Goal: Task Accomplishment & Management: Manage account settings

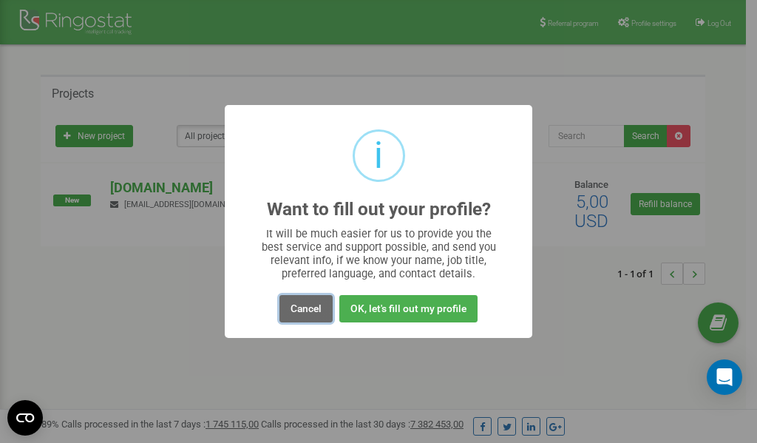
click at [308, 308] on button "Cancel" at bounding box center [306, 308] width 53 height 27
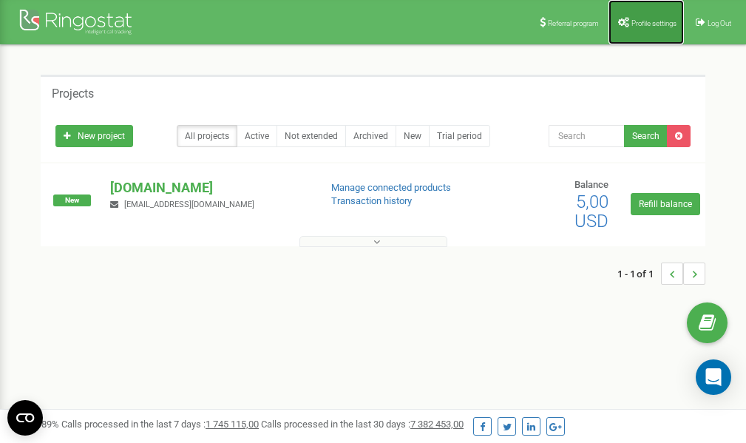
click at [642, 15] on link "Profile settings" at bounding box center [646, 22] width 75 height 44
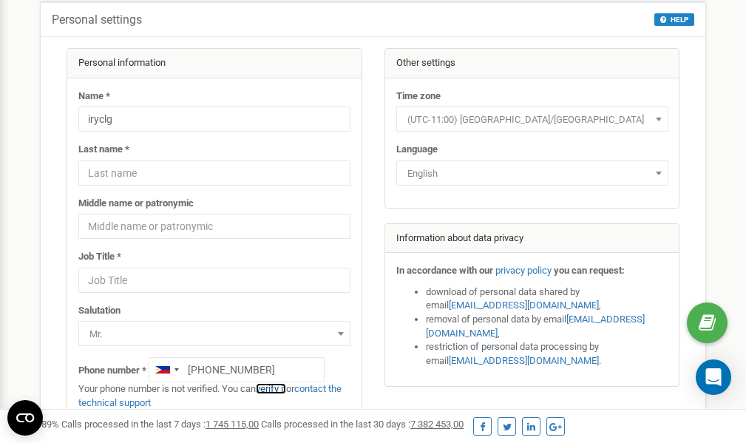
click at [275, 388] on link "verify it" at bounding box center [271, 388] width 30 height 11
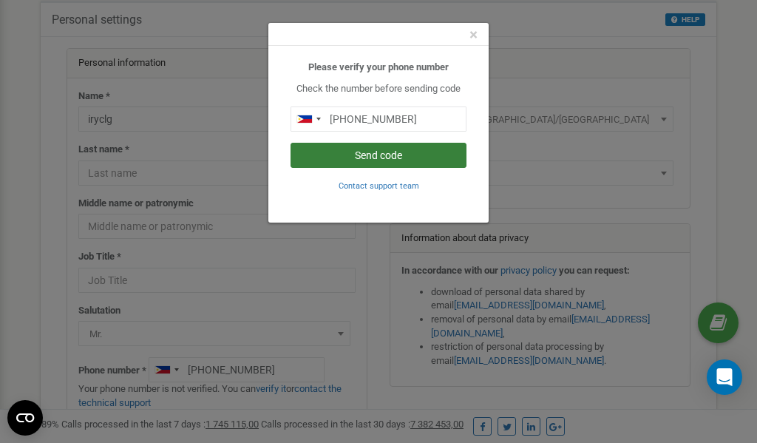
click at [386, 157] on button "Send code" at bounding box center [379, 155] width 176 height 25
